Goal: Obtain resource: Download file/media

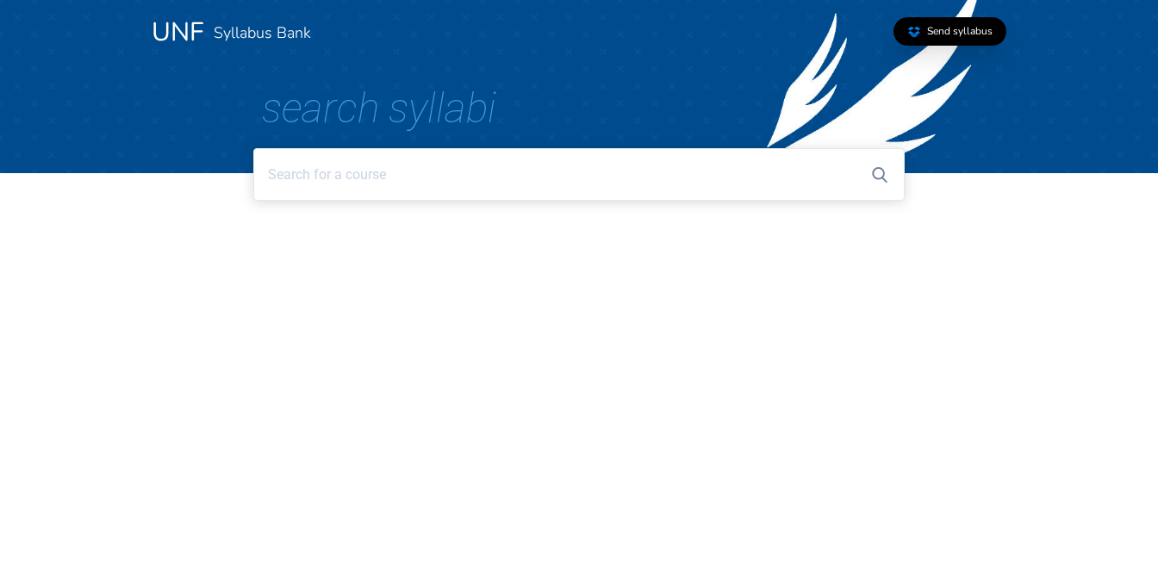
click at [317, 178] on input at bounding box center [578, 174] width 651 height 53
click at [281, 174] on input "lit2000" at bounding box center [578, 174] width 651 height 53
drag, startPoint x: 334, startPoint y: 180, endPoint x: 239, endPoint y: 176, distance: 95.8
click at [239, 176] on html "UNF Syllabus Bank Send syllabus Search Syllabi lit 2000" at bounding box center [579, 104] width 1158 height 208
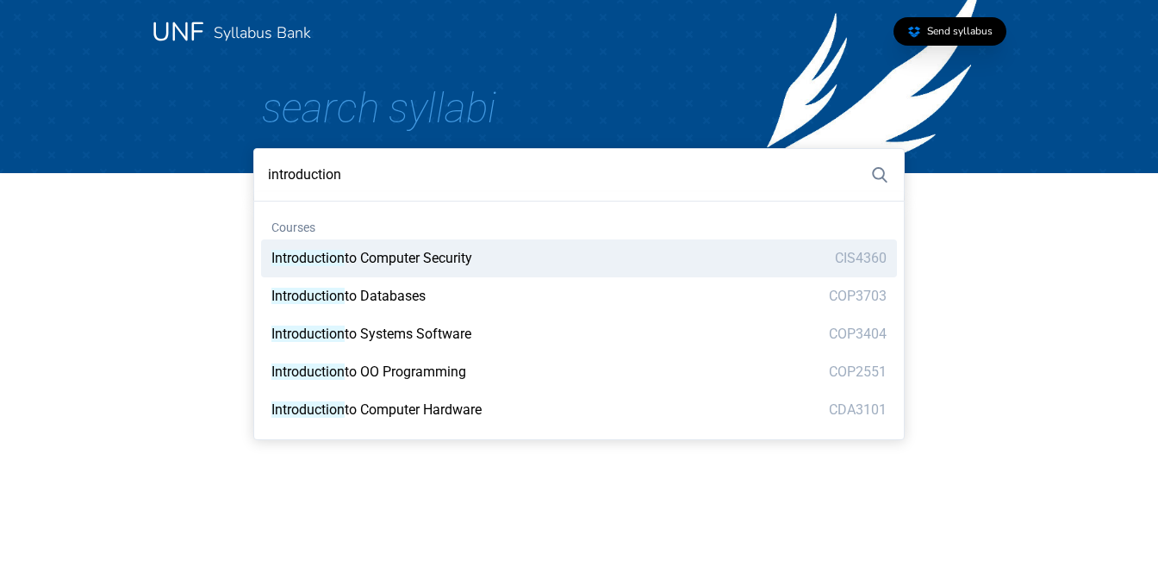
click at [363, 257] on span "to Computer Security" at bounding box center [409, 258] width 128 height 16
type input "Introduction to Computer Security"
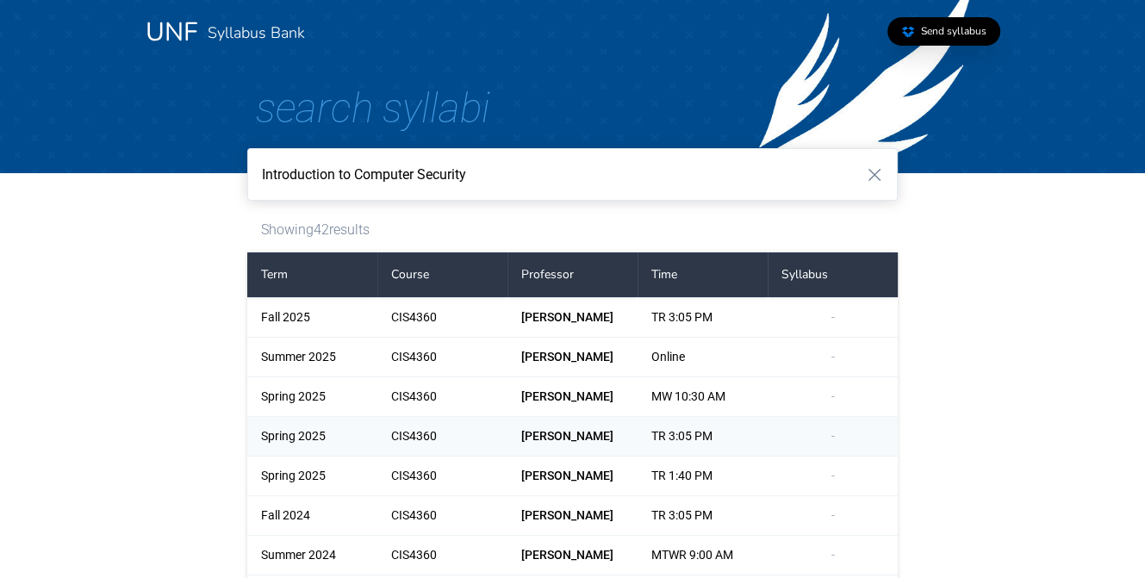
click at [297, 433] on div "Spring 2025" at bounding box center [312, 436] width 130 height 39
click at [409, 435] on div "CIS4360" at bounding box center [442, 436] width 130 height 39
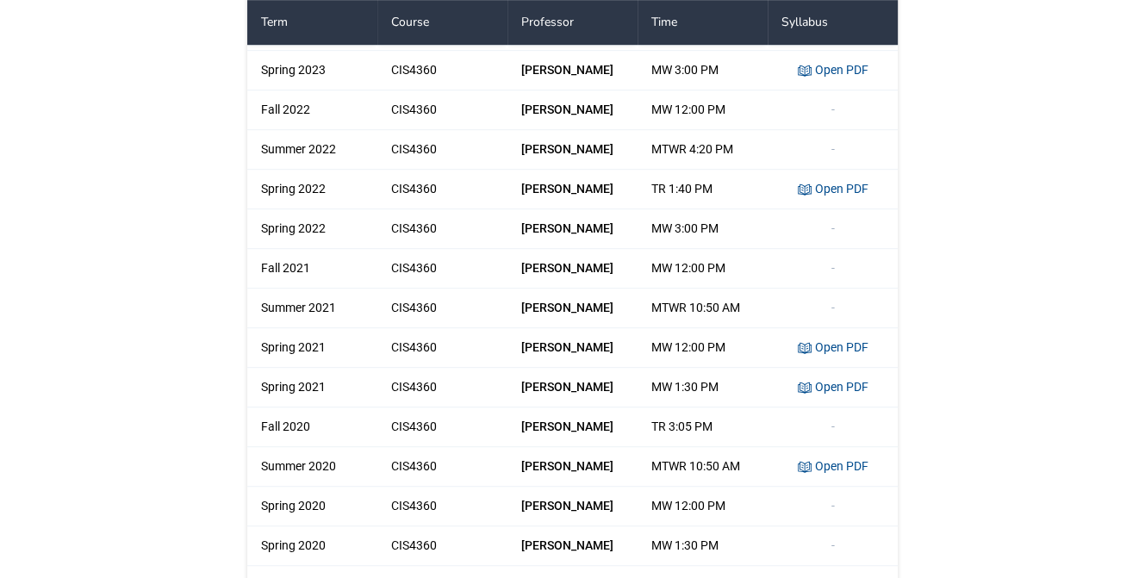
scroll to position [776, 0]
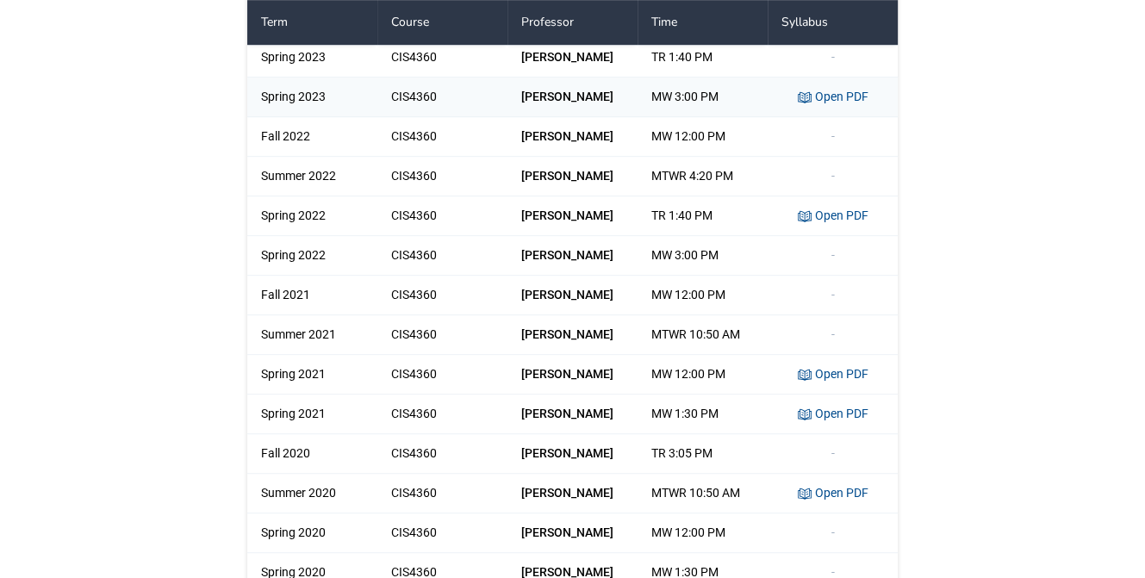
click at [831, 96] on link "Open PDF" at bounding box center [833, 97] width 71 height 14
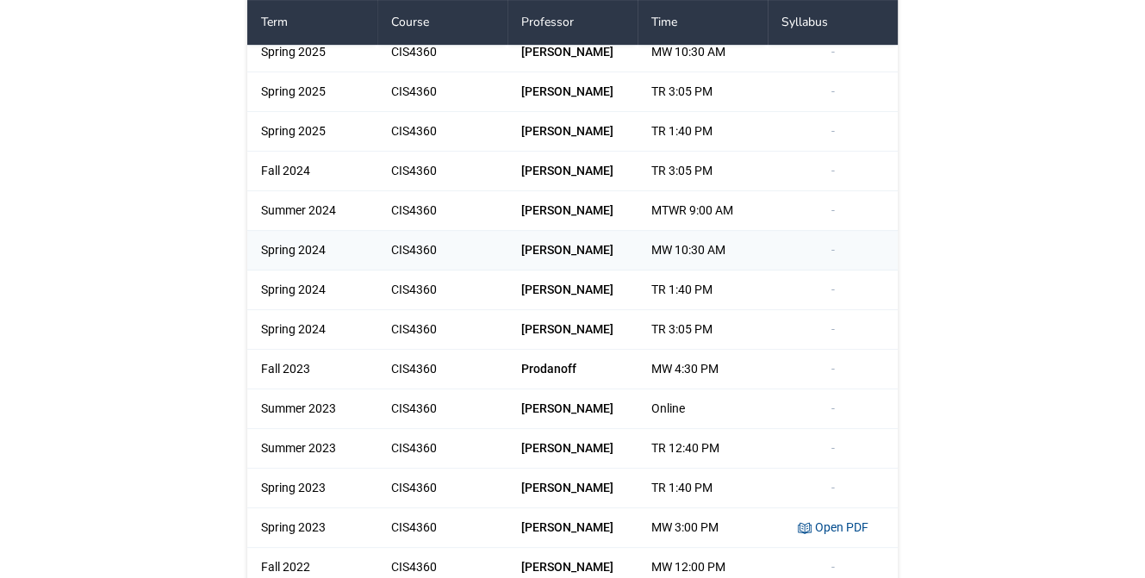
scroll to position [0, 0]
